Goal: Transaction & Acquisition: Purchase product/service

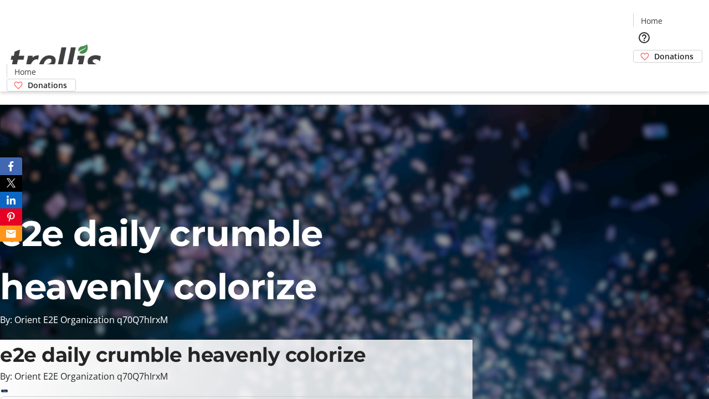
click at [678, 17] on span "Sign Up" at bounding box center [682, 15] width 32 height 13
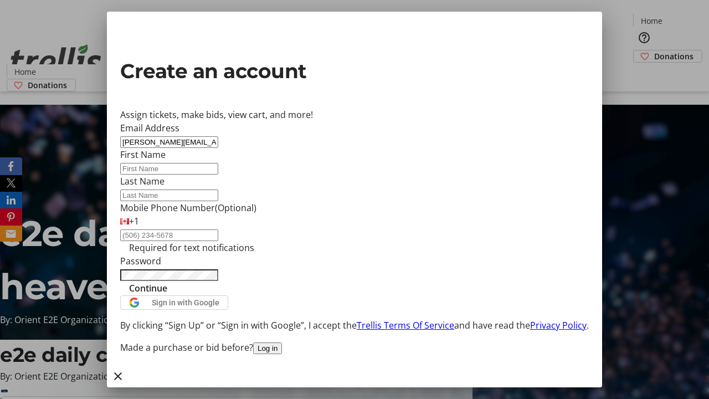
type input "[PERSON_NAME][EMAIL_ADDRESS][DOMAIN_NAME]"
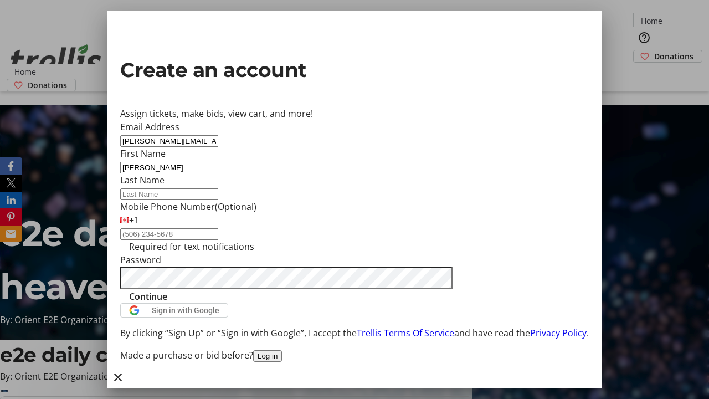
type input "[PERSON_NAME]"
click at [167, 303] on span "Continue" at bounding box center [148, 296] width 38 height 13
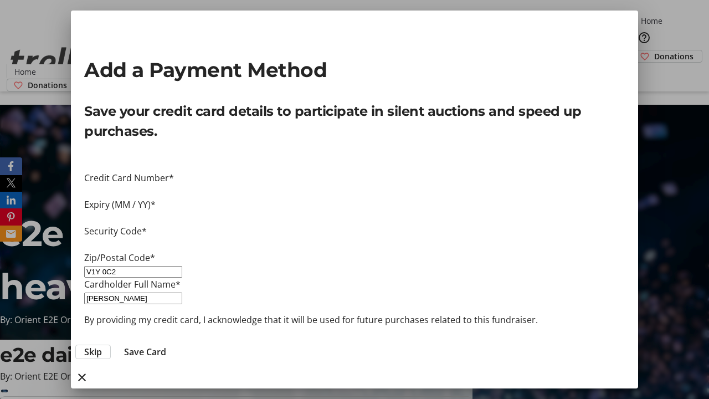
type input "V1Y 0C2"
click at [166, 345] on span "Save Card" at bounding box center [145, 351] width 42 height 13
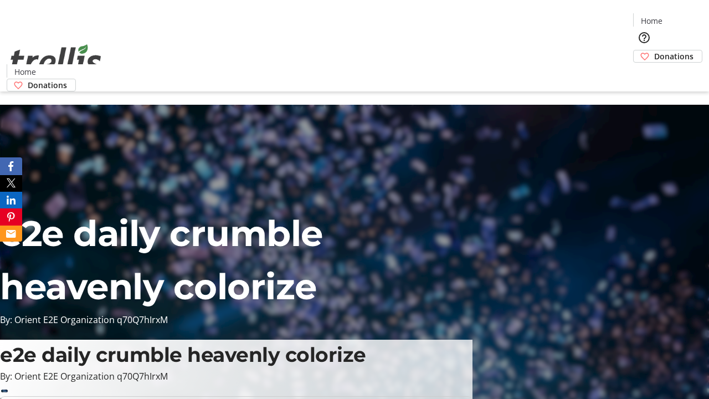
click at [654, 50] on span "Donations" at bounding box center [673, 56] width 39 height 12
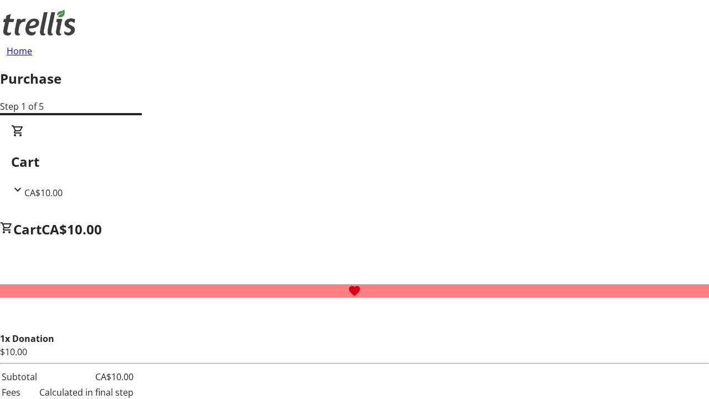
select select "BC"
select select "CA"
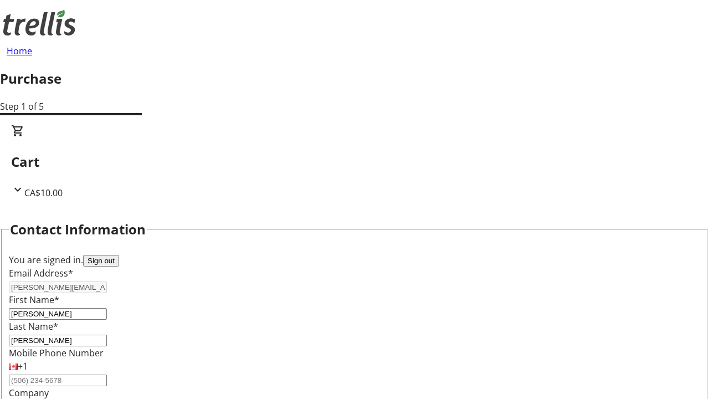
scroll to position [180, 0]
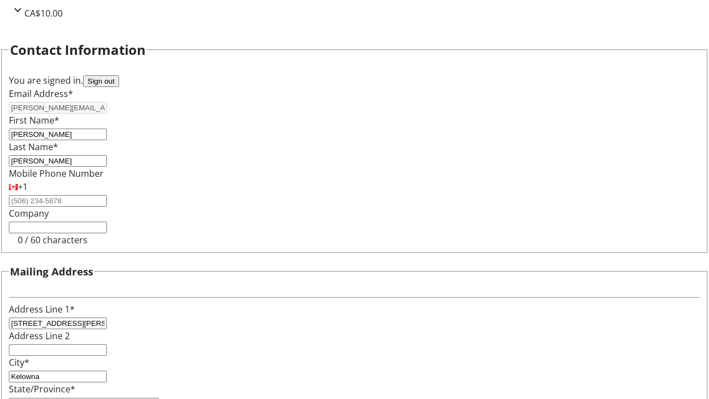
type input "V1Y 0C2"
